Goal: Information Seeking & Learning: Learn about a topic

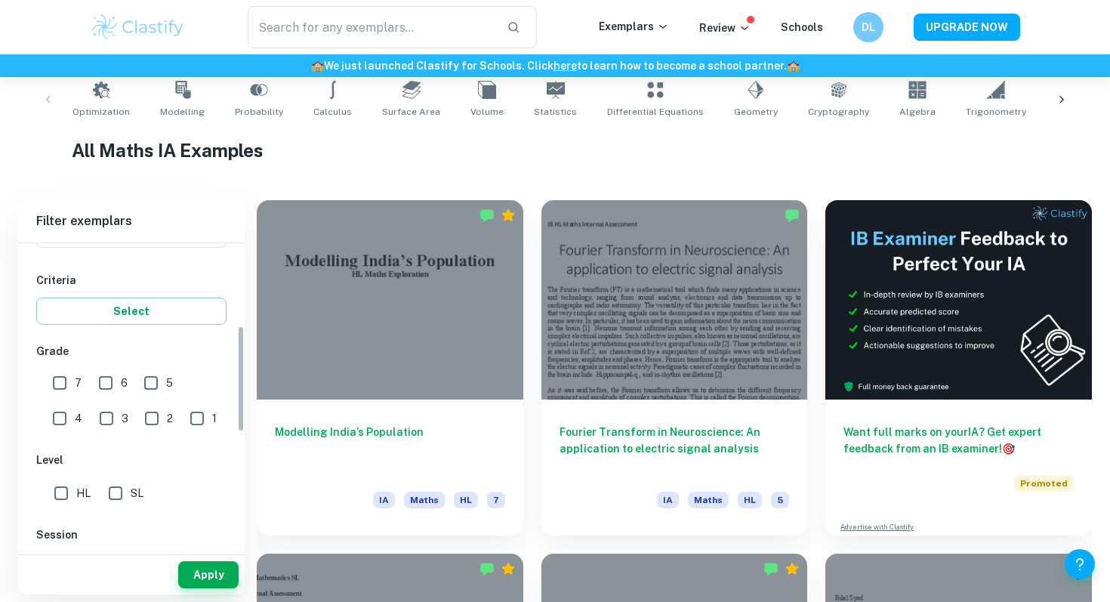
scroll to position [236, 0]
click at [105, 497] on input "SL" at bounding box center [115, 495] width 30 height 30
checkbox input "true"
click at [208, 572] on button "Apply" at bounding box center [208, 574] width 60 height 27
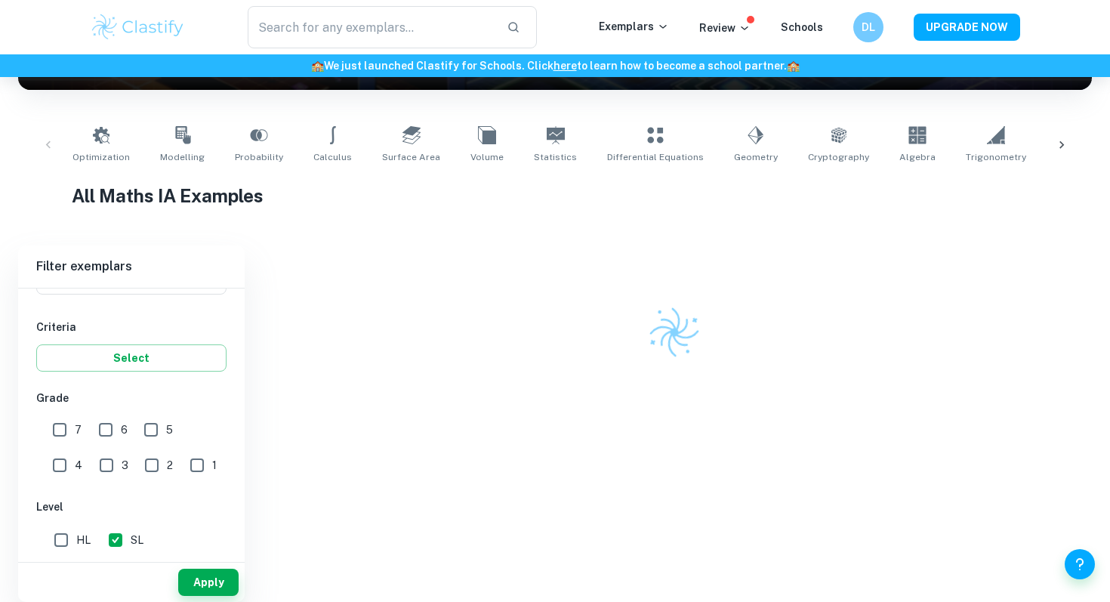
scroll to position [309, 0]
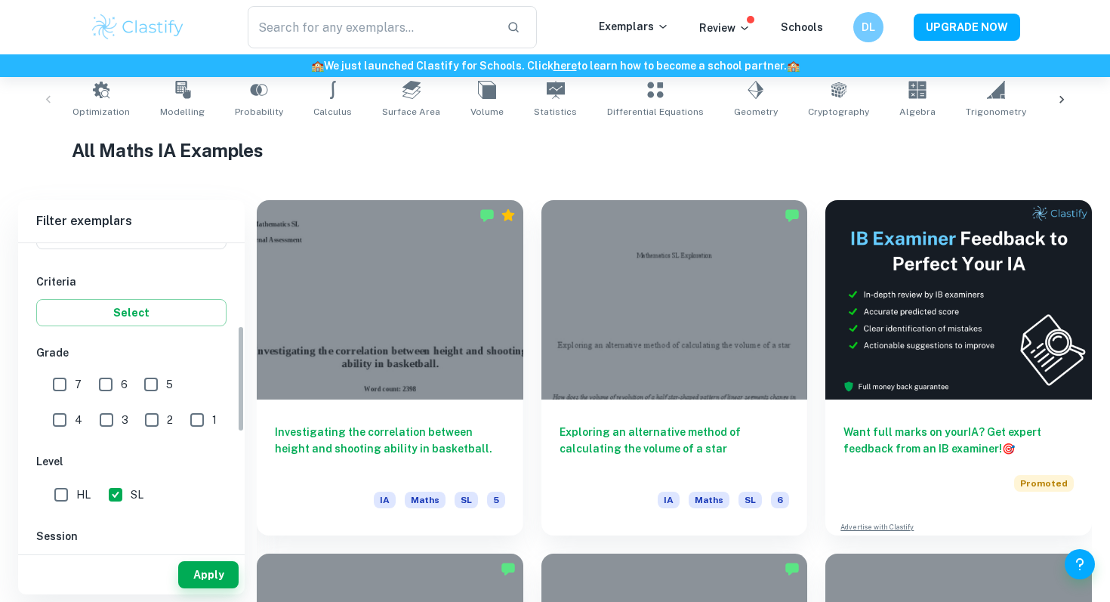
click at [41, 384] on div "7 6 5 4 3 2 1" at bounding box center [133, 400] width 195 height 70
click at [73, 384] on input "7" at bounding box center [60, 384] width 30 height 30
checkbox input "true"
click at [202, 573] on button "Apply" at bounding box center [208, 574] width 60 height 27
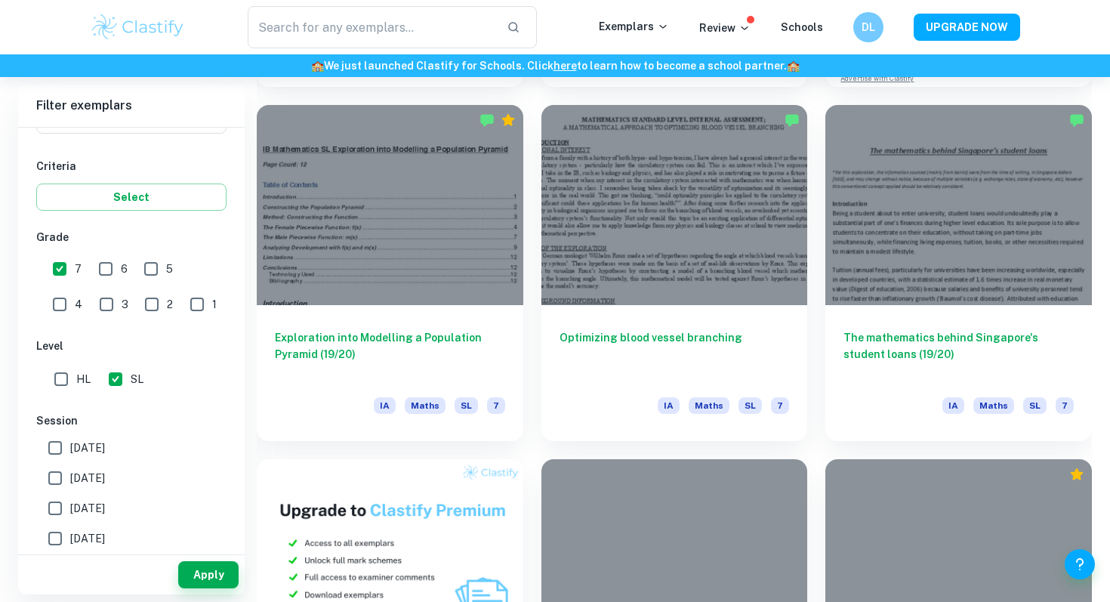
scroll to position [765, 0]
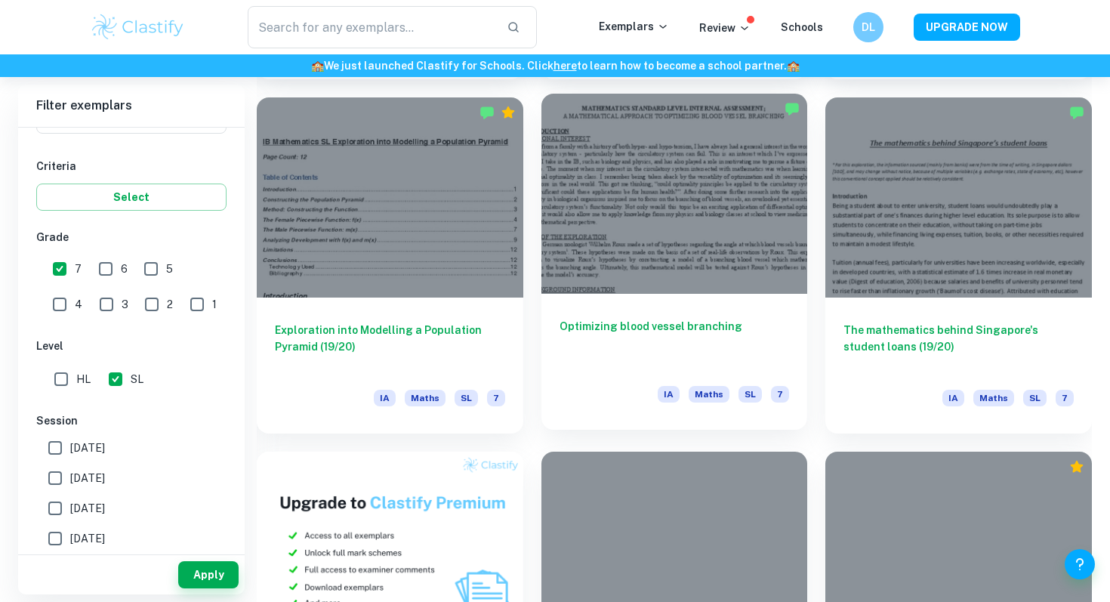
click at [657, 319] on h6 "Optimizing blood vessel branching" at bounding box center [675, 343] width 230 height 50
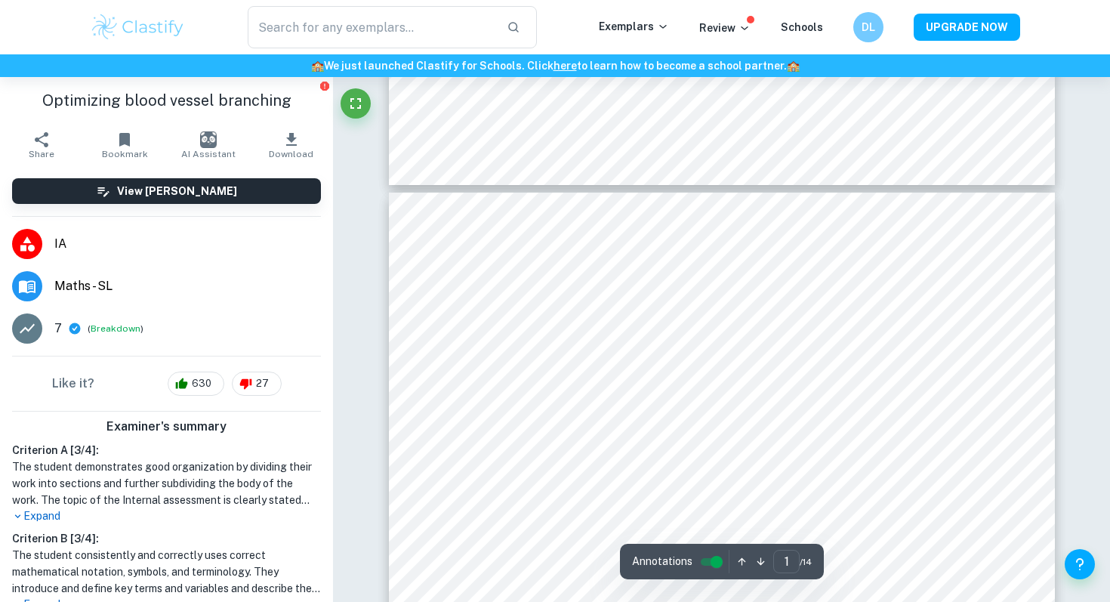
type input "2"
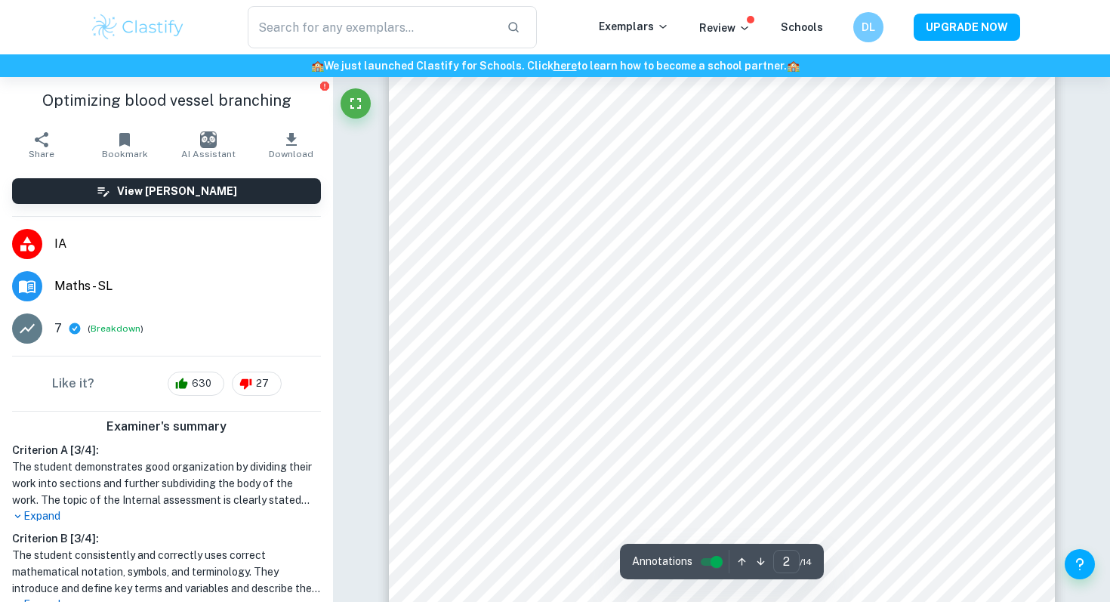
scroll to position [1195, 0]
